Goal: Information Seeking & Learning: Learn about a topic

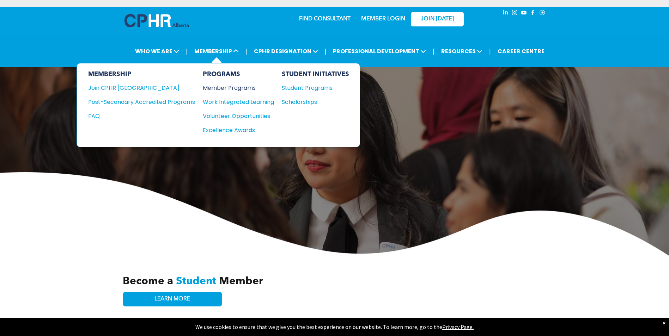
click at [239, 87] on div "Member Programs" at bounding box center [235, 88] width 64 height 9
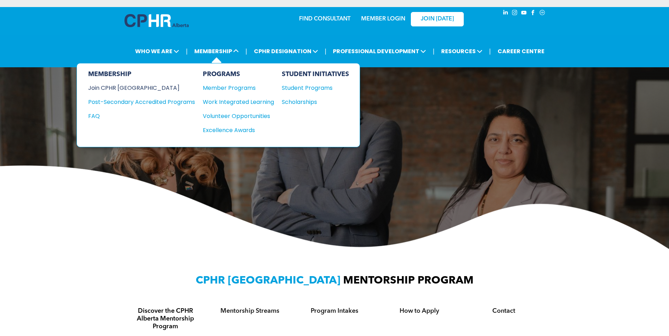
click at [129, 88] on div "Join CPHR [GEOGRAPHIC_DATA]" at bounding box center [136, 88] width 96 height 9
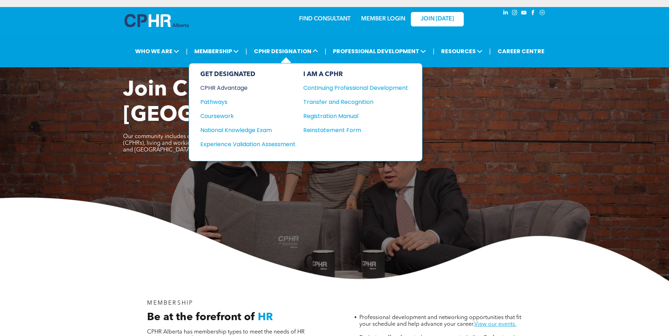
click at [236, 86] on div "CPHR Advantage" at bounding box center [243, 88] width 86 height 9
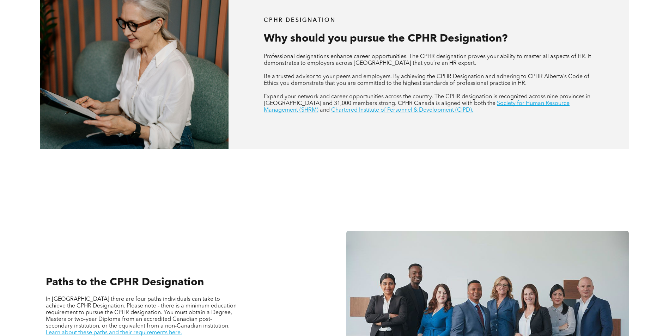
scroll to position [423, 0]
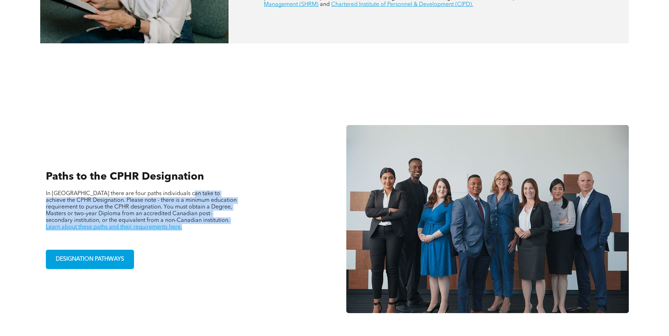
drag, startPoint x: 180, startPoint y: 195, endPoint x: 186, endPoint y: 229, distance: 34.3
click at [186, 229] on p "In [GEOGRAPHIC_DATA] there are four paths individuals can take to achieve the C…" at bounding box center [141, 211] width 191 height 40
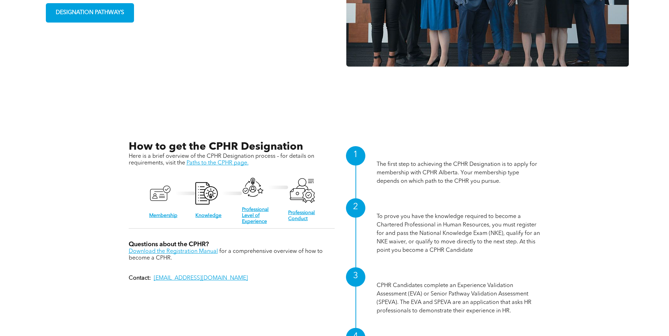
scroll to position [705, 0]
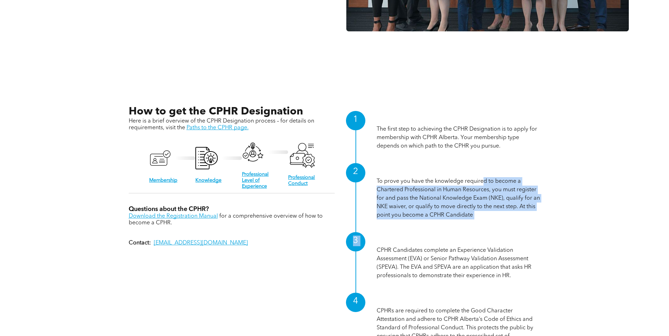
drag, startPoint x: 484, startPoint y: 179, endPoint x: 543, endPoint y: 229, distance: 77.0
click at [543, 229] on div "How to get the CPHR Designation Here is a brief overview of the CPHR Designatio…" at bounding box center [334, 235] width 423 height 271
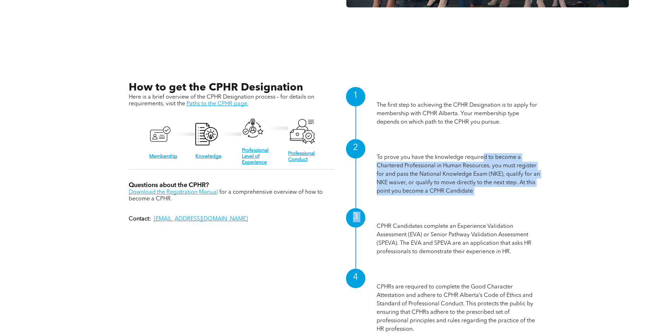
scroll to position [811, 0]
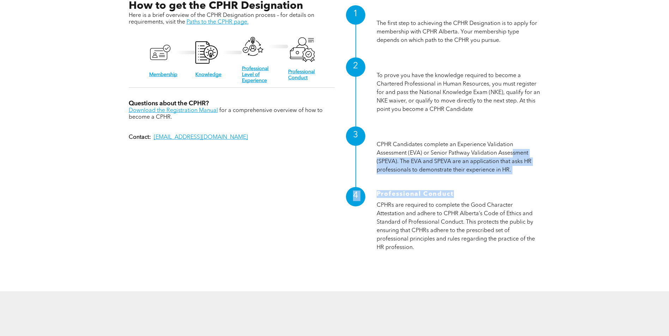
drag, startPoint x: 511, startPoint y: 151, endPoint x: 521, endPoint y: 193, distance: 43.2
click at [521, 193] on div "1 Membership The first step to achieving the CPHR Designation is to apply for m…" at bounding box center [437, 129] width 206 height 259
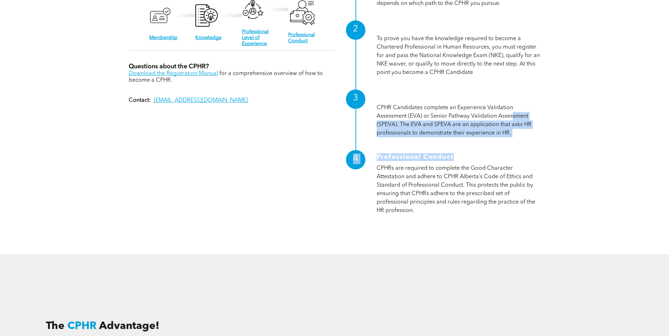
scroll to position [707, 0]
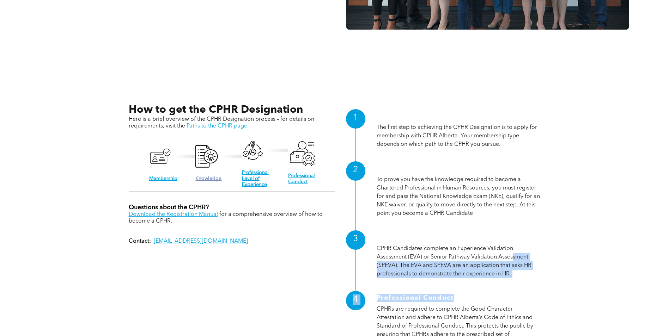
click at [210, 179] on link "Knowledge" at bounding box center [208, 178] width 26 height 5
click at [254, 172] on link "Professional Level of Experience" at bounding box center [255, 178] width 27 height 17
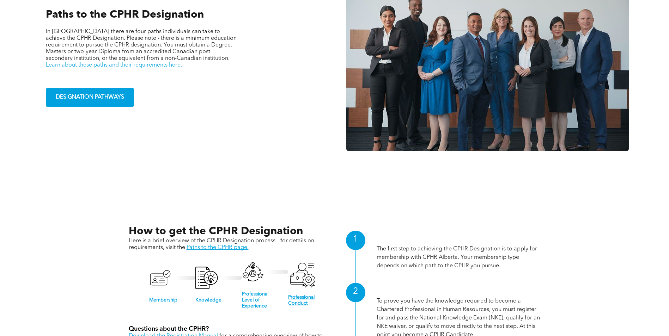
scroll to position [460, 0]
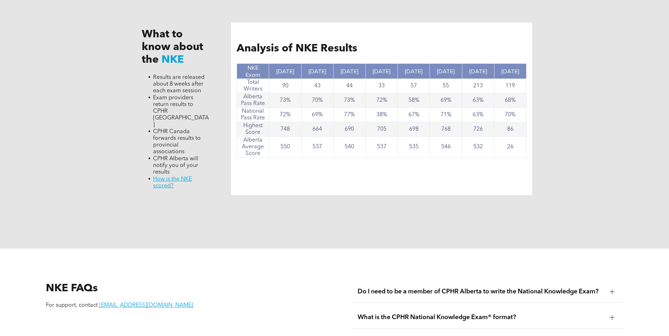
scroll to position [775, 0]
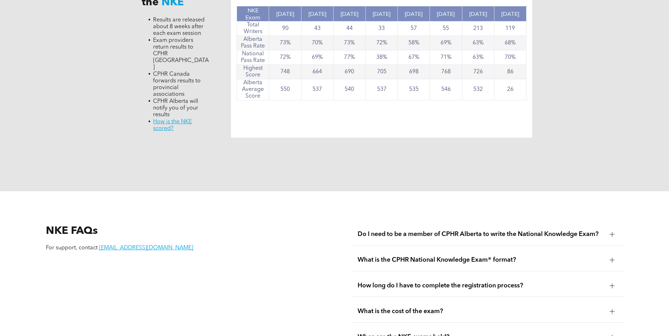
click at [613, 232] on div at bounding box center [611, 234] width 5 height 5
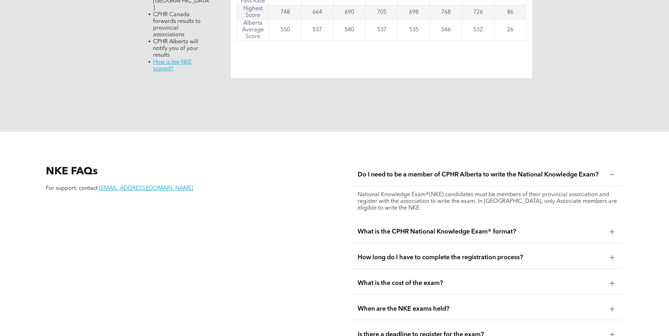
scroll to position [846, 0]
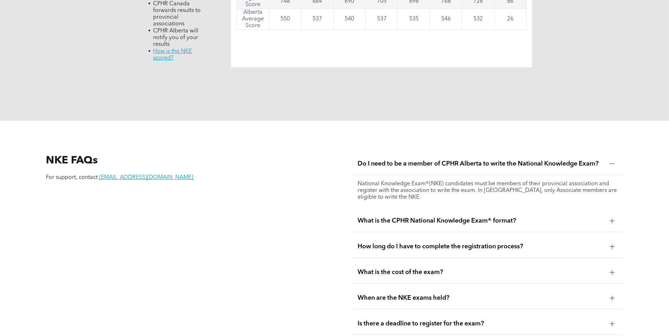
click at [614, 218] on div at bounding box center [611, 220] width 5 height 5
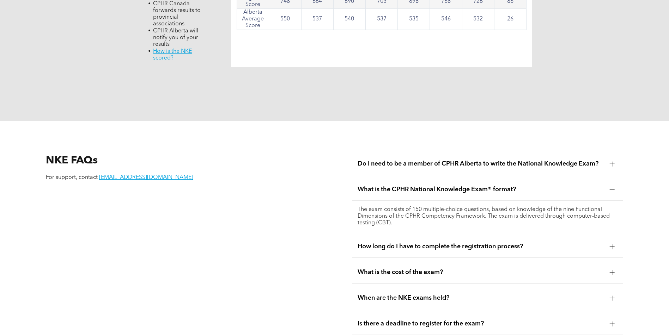
click at [614, 247] on div at bounding box center [611, 247] width 5 height 0
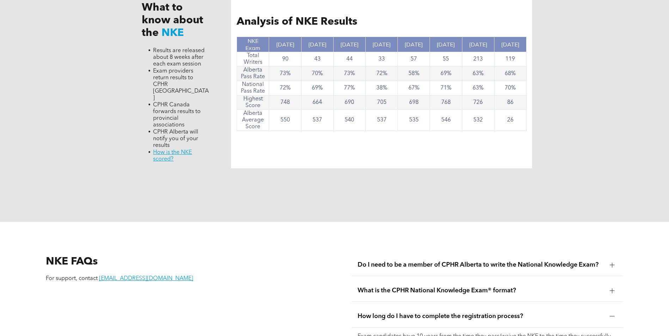
scroll to position [705, 0]
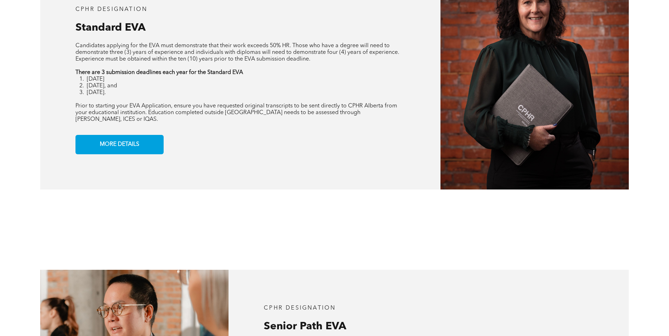
scroll to position [670, 0]
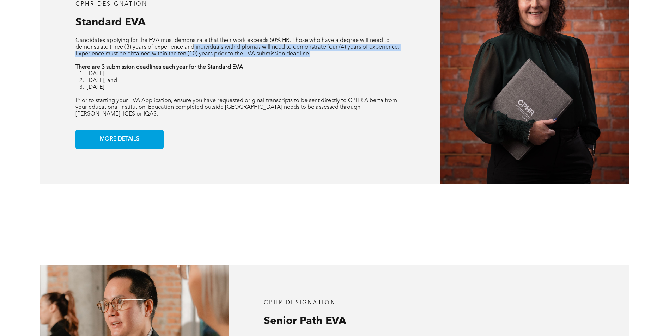
drag, startPoint x: 192, startPoint y: 49, endPoint x: 313, endPoint y: 55, distance: 120.3
click at [313, 55] on p "Candidates applying for the EVA must demonstrate that their work exceeds 50% HR…" at bounding box center [239, 47] width 329 height 20
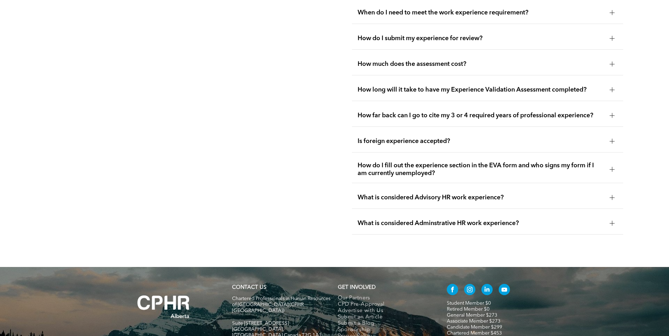
scroll to position [1326, 0]
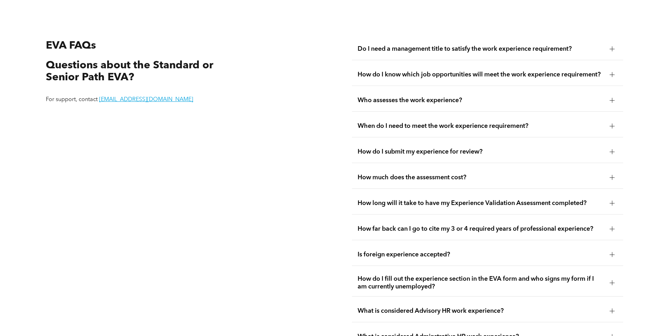
click at [428, 97] on span "Who assesses the work experience?" at bounding box center [480, 101] width 246 height 8
